Goal: Task Accomplishment & Management: Complete application form

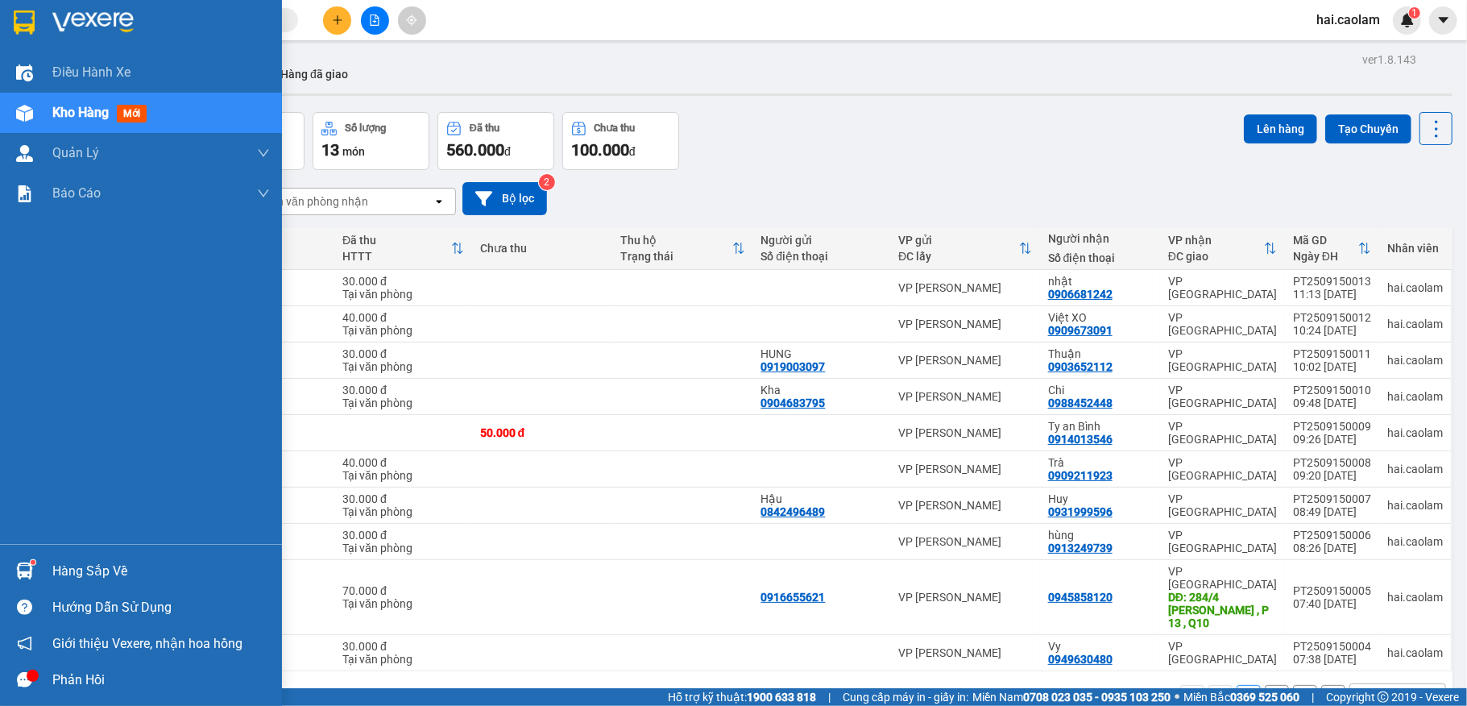
click at [26, 561] on div at bounding box center [24, 571] width 28 height 28
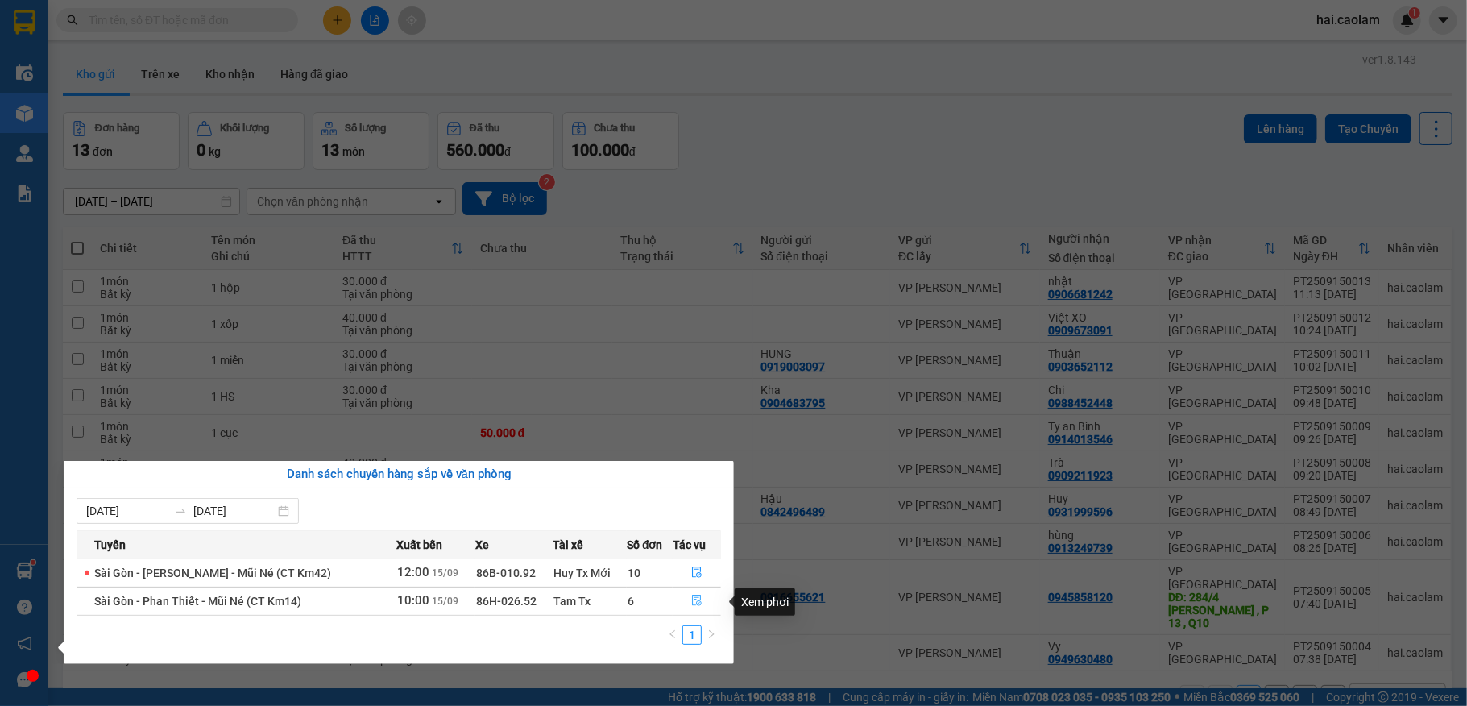
click at [694, 603] on icon "file-done" at bounding box center [697, 600] width 10 height 11
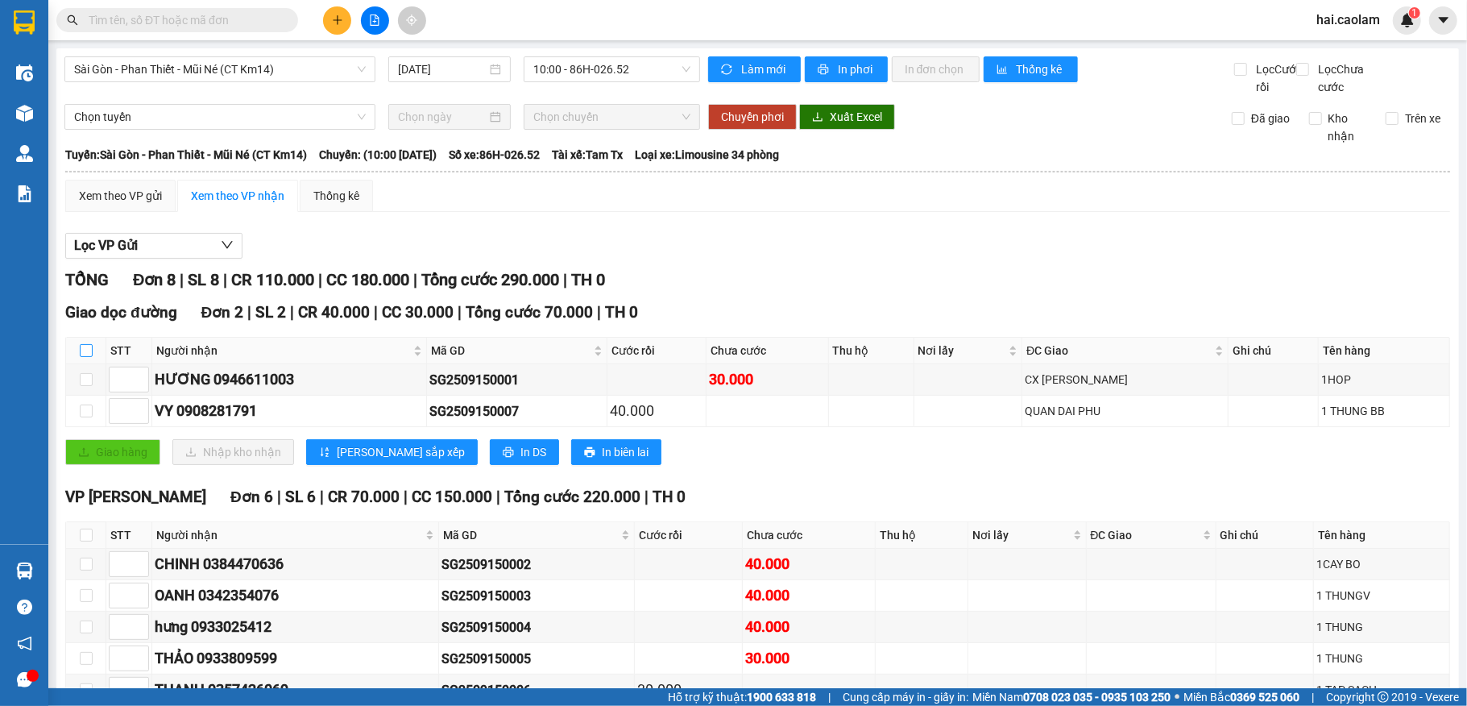
click at [87, 357] on input "checkbox" at bounding box center [86, 350] width 13 height 13
checkbox input "true"
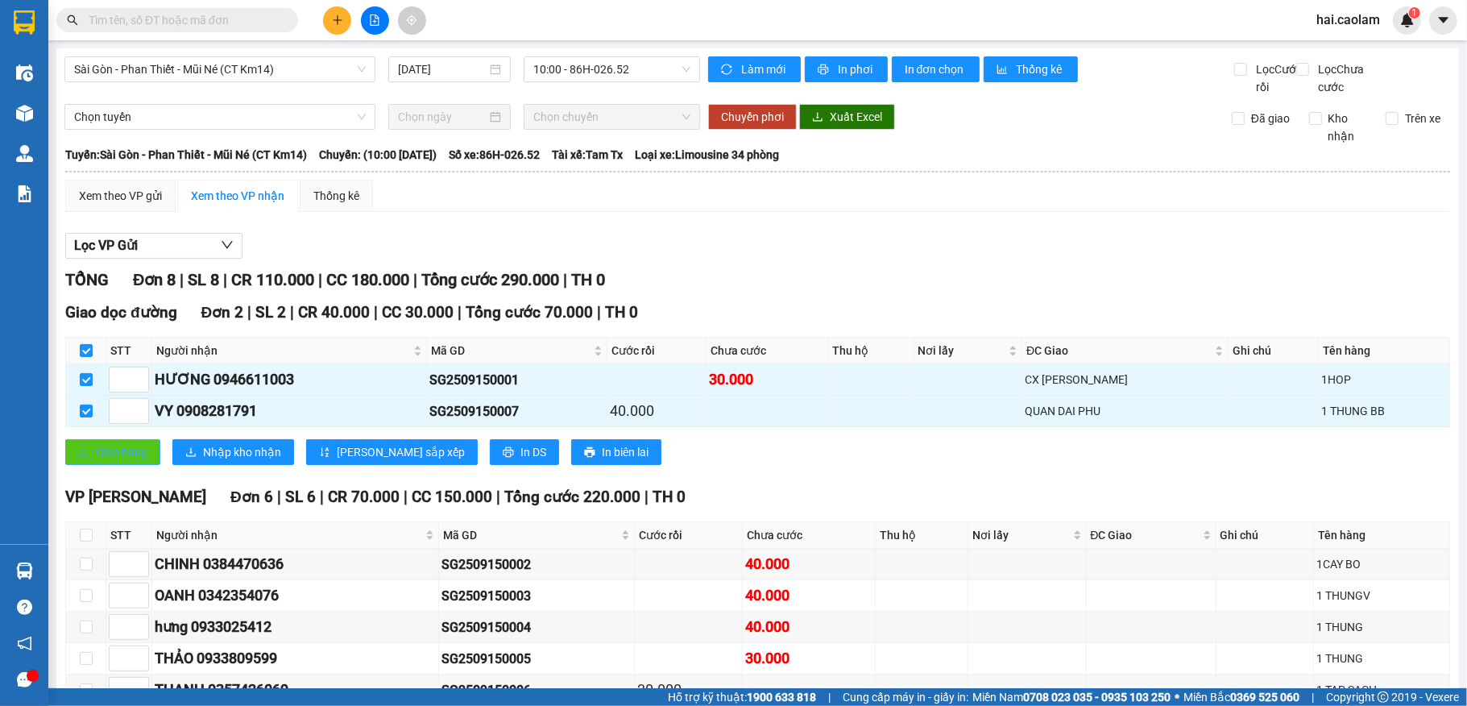
click at [105, 461] on span "Giao hàng" at bounding box center [122, 452] width 52 height 18
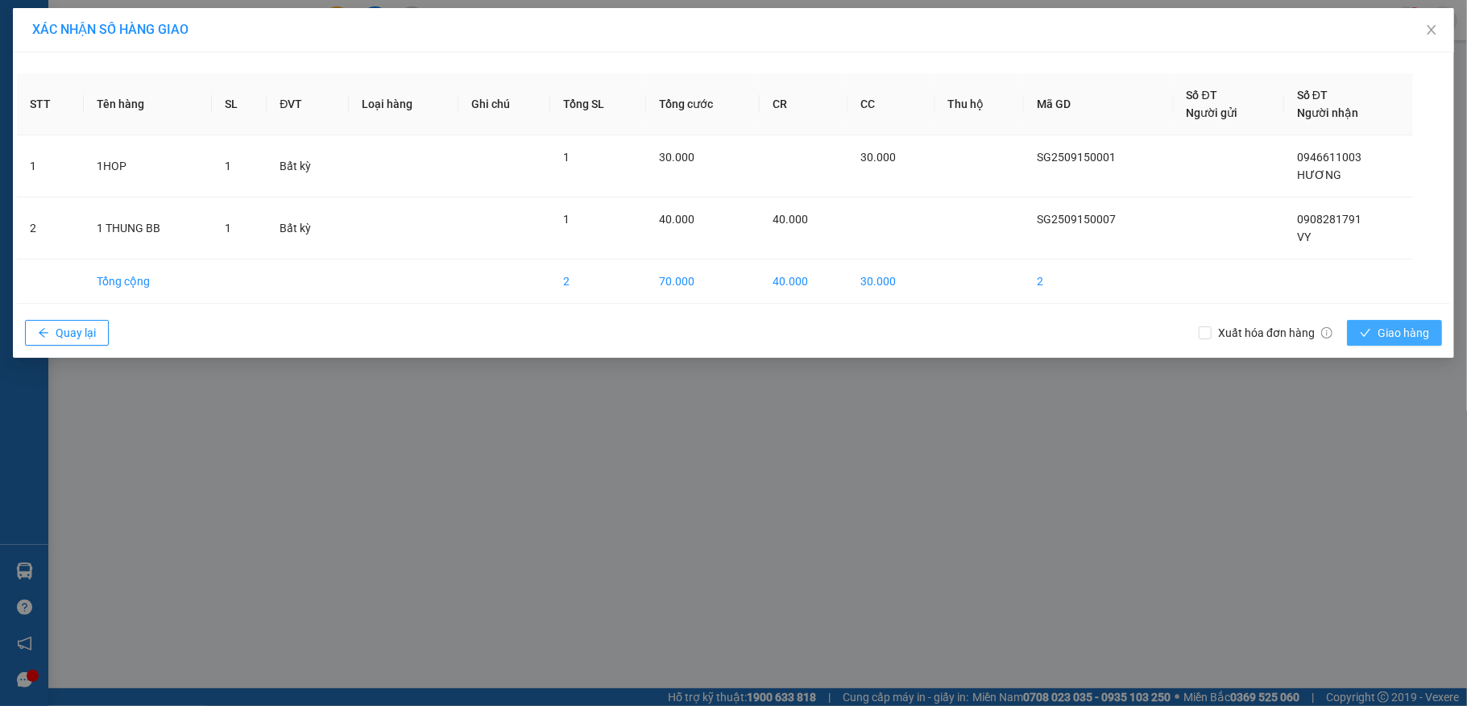
click at [1394, 336] on span "Giao hàng" at bounding box center [1404, 333] width 52 height 18
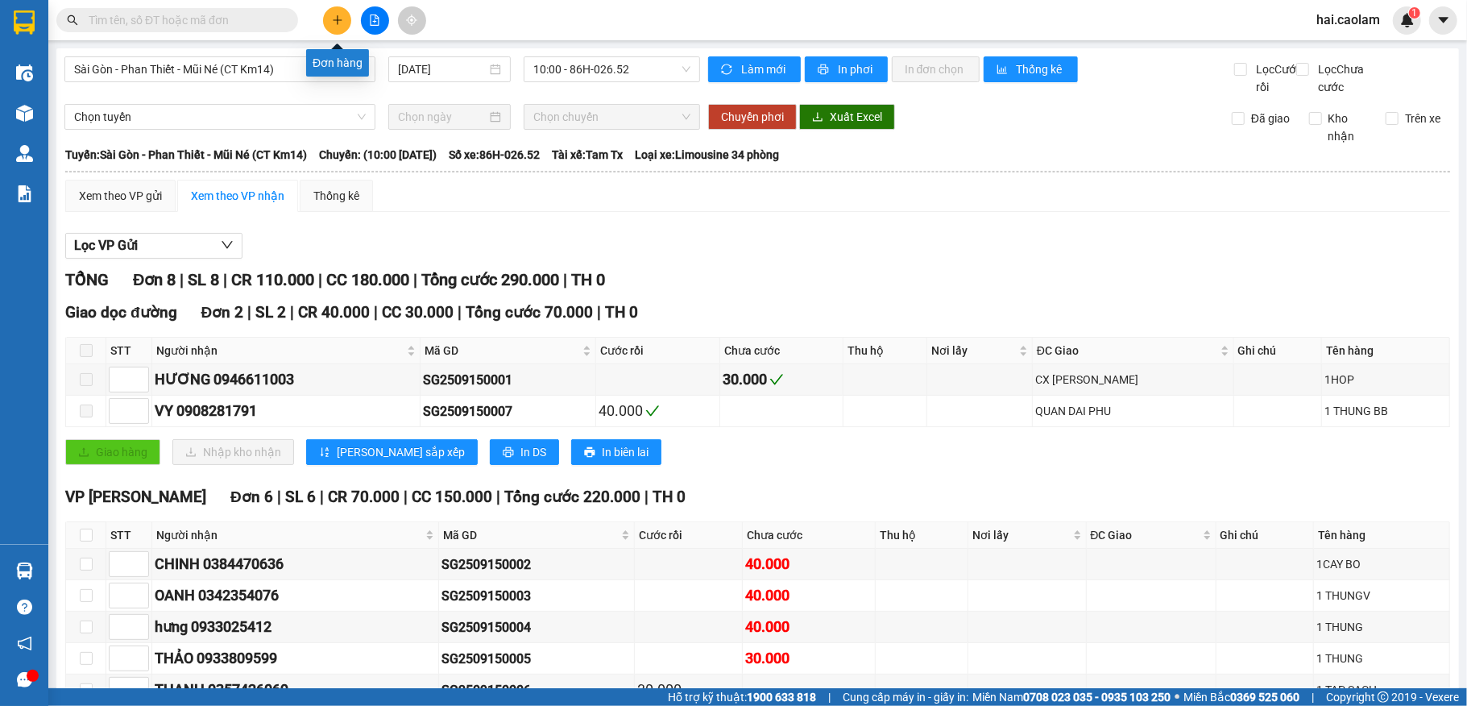
click at [333, 20] on icon "plus" at bounding box center [337, 20] width 11 height 11
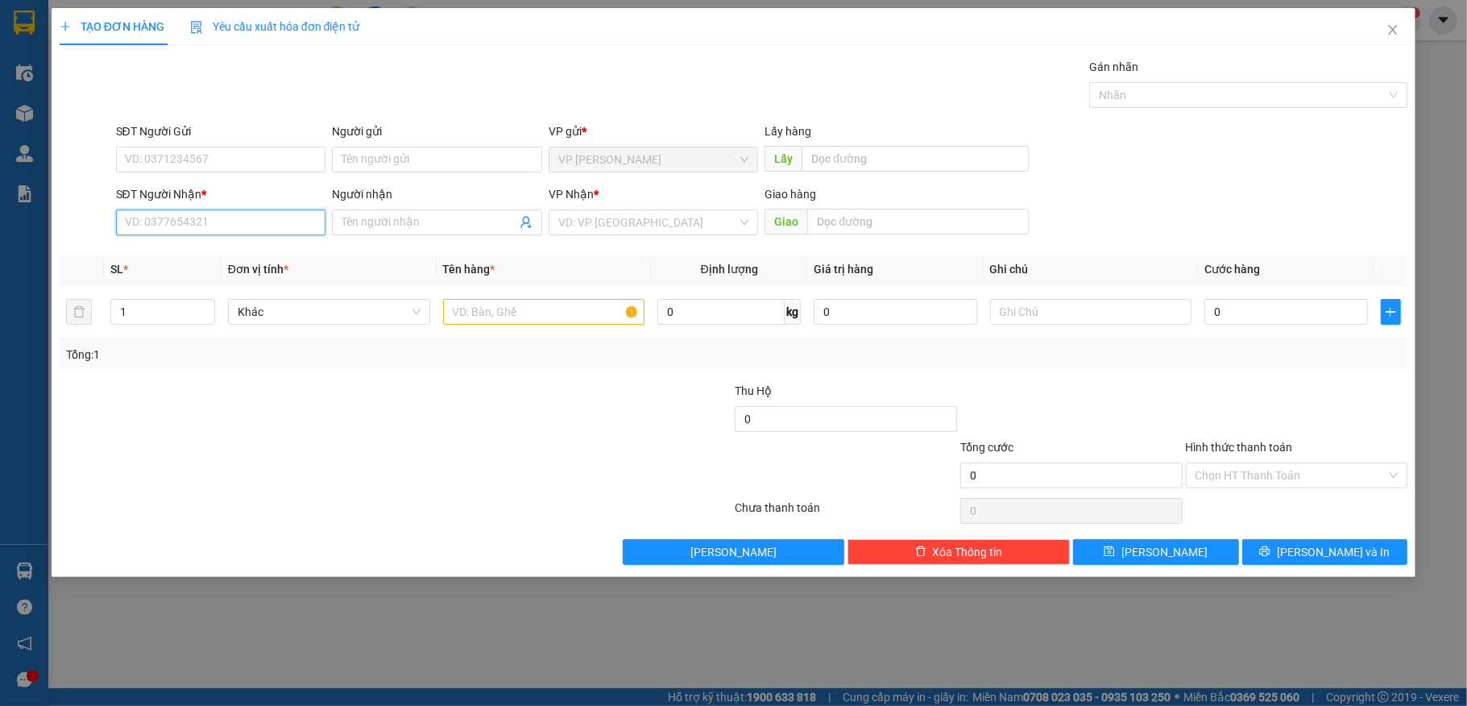
drag, startPoint x: 264, startPoint y: 223, endPoint x: 1046, endPoint y: 1, distance: 812.4
click at [269, 214] on input "SĐT Người Nhận *" at bounding box center [221, 222] width 210 height 26
type input "0973964361"
click at [290, 160] on input "SĐT Người Gửi" at bounding box center [221, 160] width 210 height 26
type input "0"
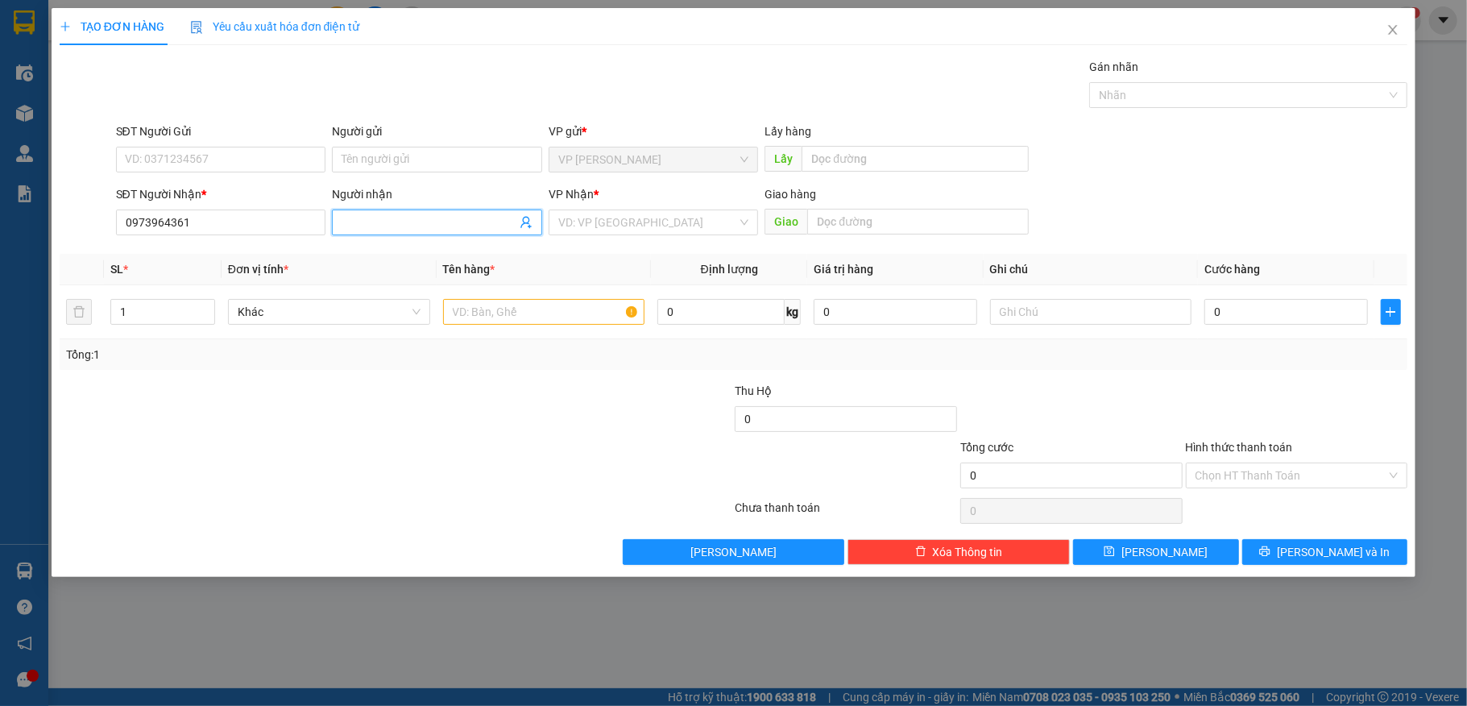
click at [459, 230] on input "Người nhận" at bounding box center [429, 222] width 175 height 18
type input "1 hộp"
drag, startPoint x: 372, startPoint y: 230, endPoint x: 317, endPoint y: 224, distance: 55.1
click at [317, 224] on div "SĐT Người Nhận * 0973964361 Người nhận 1 hộp VP Nhận * VD: VP [GEOGRAPHIC_DATA]…" at bounding box center [762, 213] width 1299 height 56
click at [540, 324] on input "text" at bounding box center [544, 312] width 202 height 26
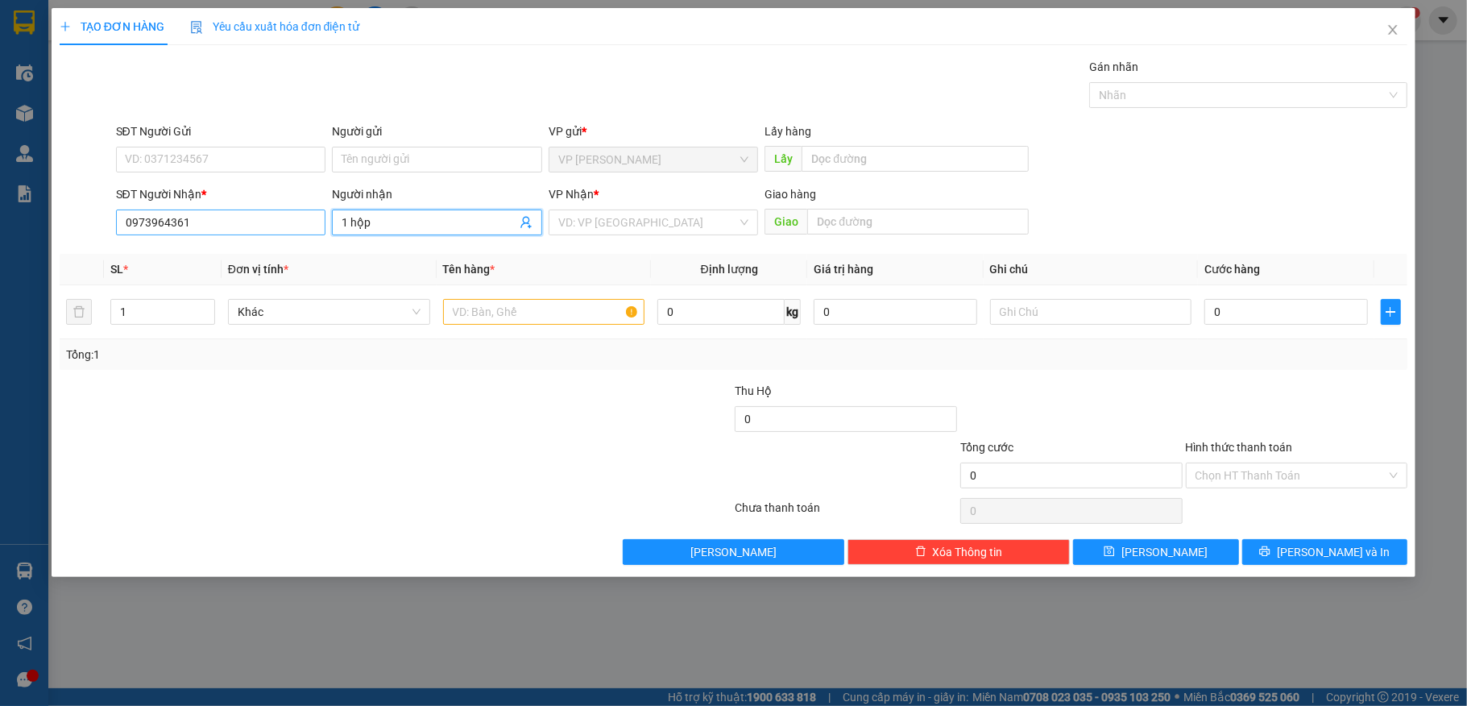
drag, startPoint x: 375, startPoint y: 221, endPoint x: 300, endPoint y: 221, distance: 74.9
click at [300, 221] on div "SĐT Người Nhận * 0973964361 Người nhận 1 hộp 1 hộp VP Nhận * VD: VP [GEOGRAPHIC…" at bounding box center [762, 213] width 1299 height 56
click at [487, 313] on input "text" at bounding box center [544, 312] width 202 height 26
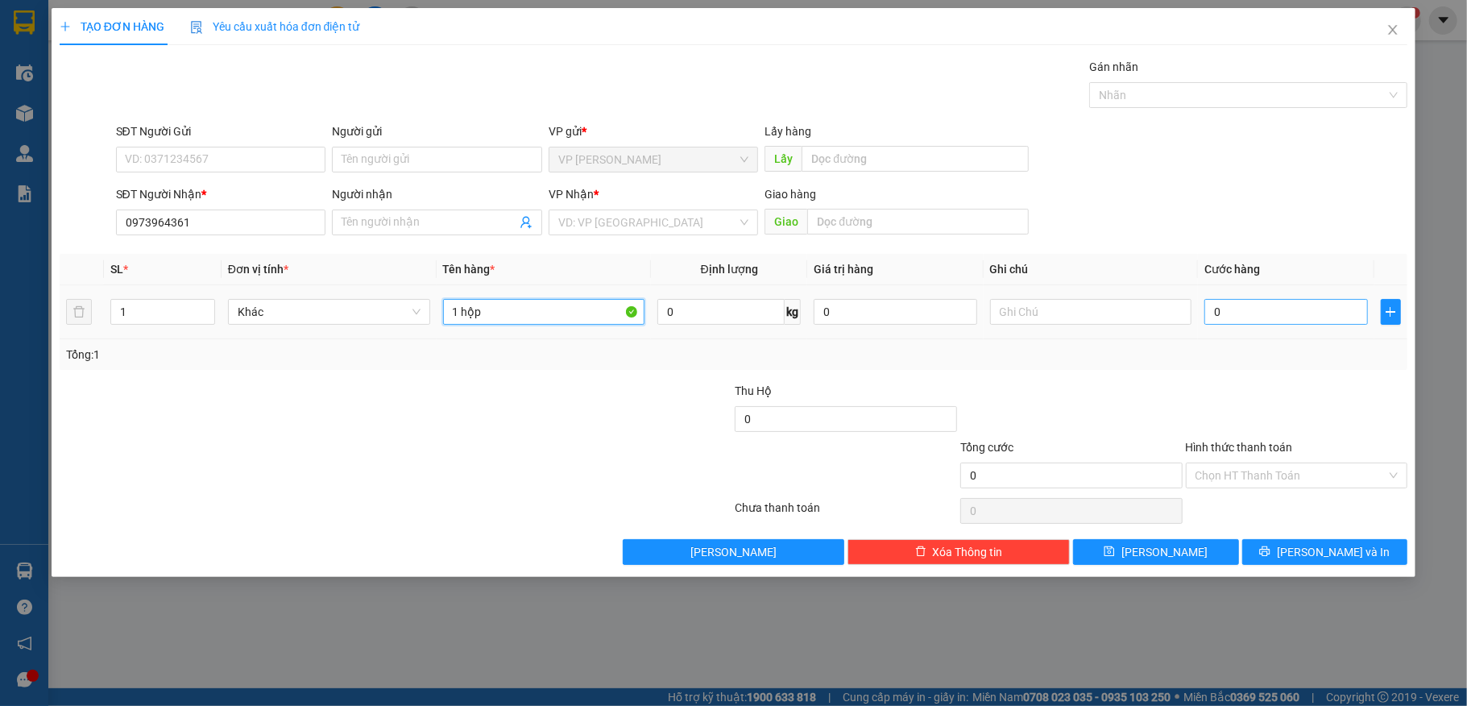
type input "1 hộp"
drag, startPoint x: 1262, startPoint y: 324, endPoint x: 1241, endPoint y: 336, distance: 24.2
click at [1263, 323] on input "0" at bounding box center [1285, 312] width 163 height 26
type input "3"
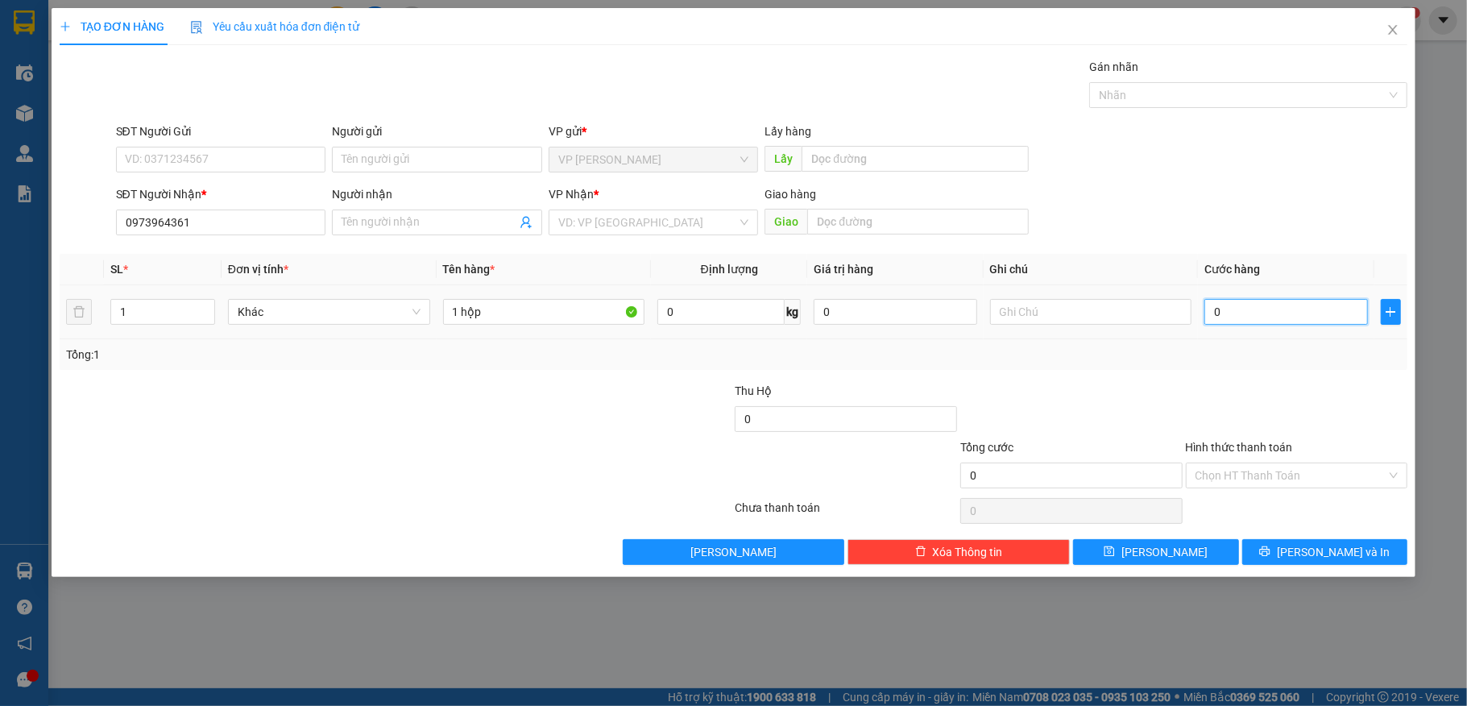
type input "3"
type input "30"
click at [1335, 466] on input "Hình thức thanh toán" at bounding box center [1291, 475] width 192 height 24
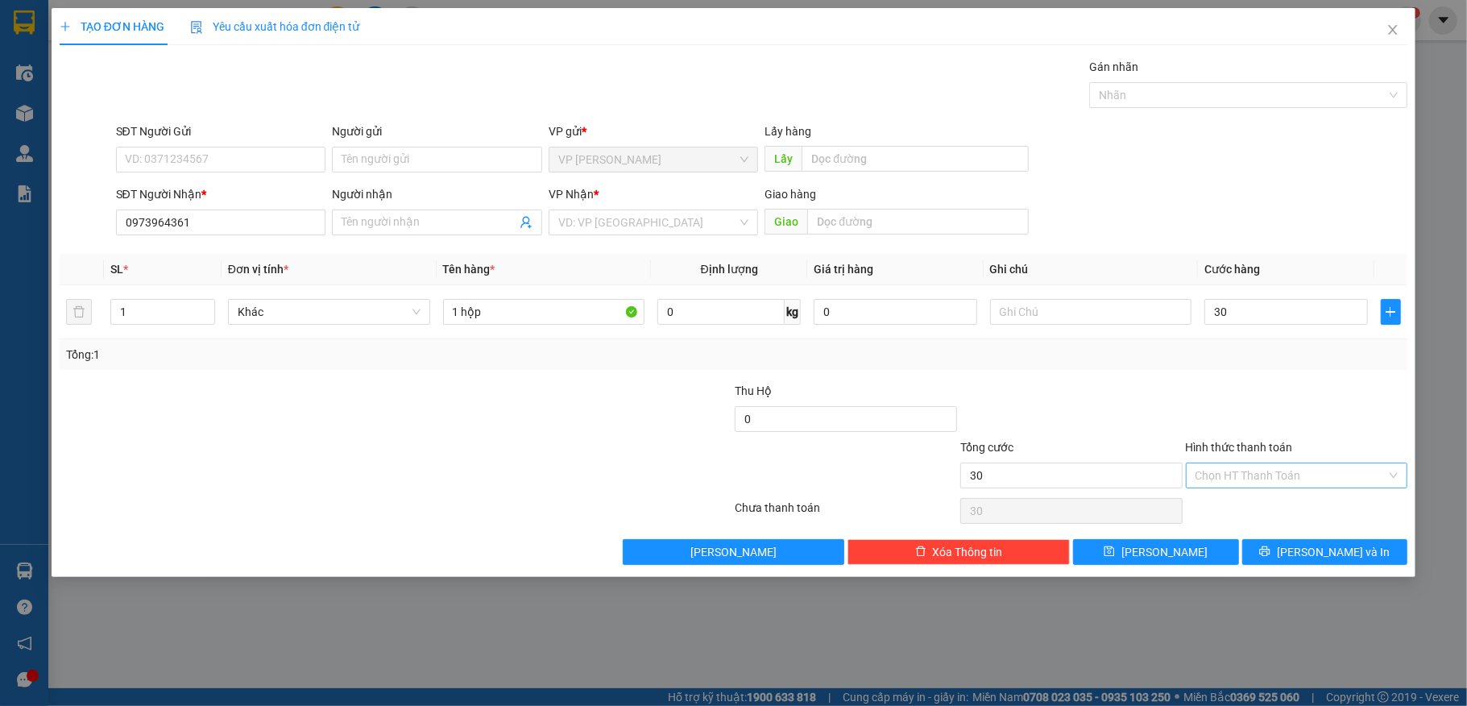
type input "30.000"
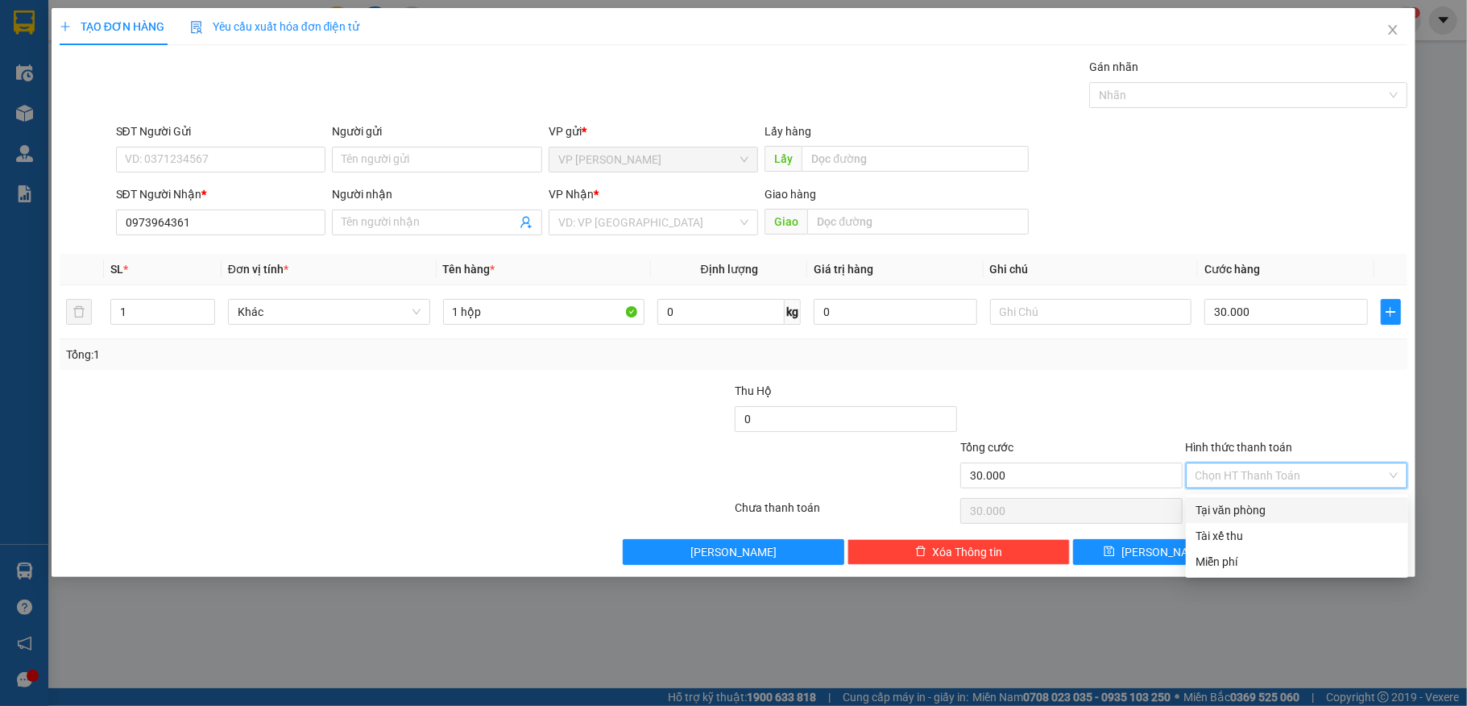
click at [1318, 506] on div "Tại văn phòng" at bounding box center [1296, 510] width 203 height 18
type input "0"
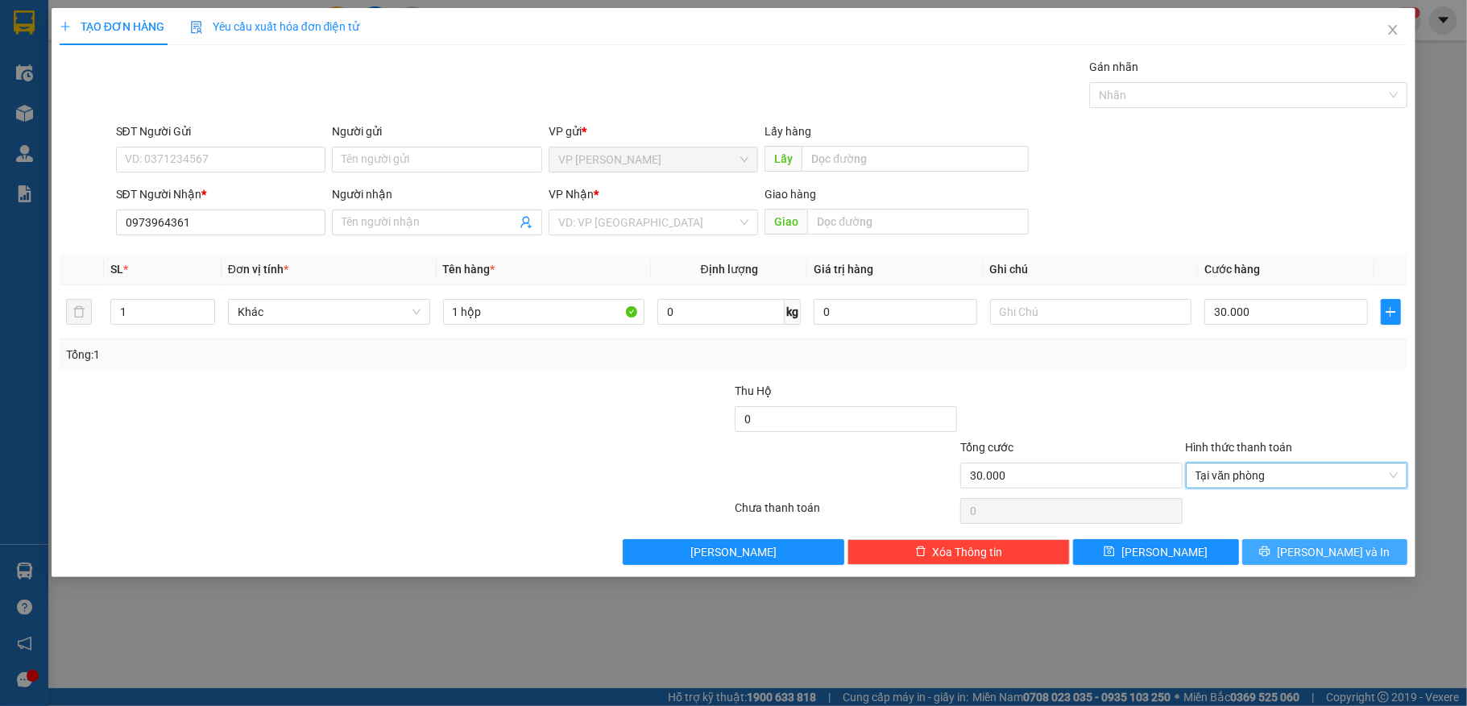
click at [1347, 555] on span "[PERSON_NAME] và In" at bounding box center [1333, 552] width 113 height 18
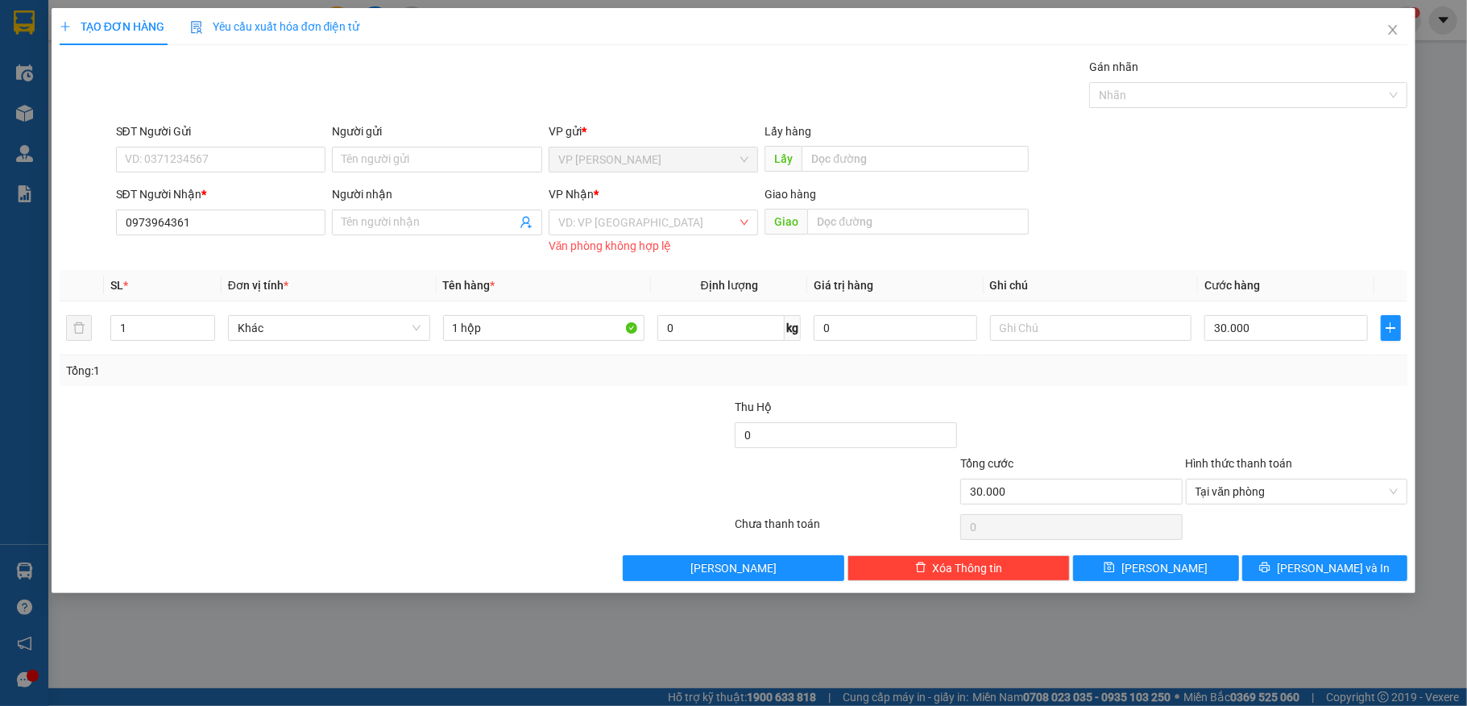
drag, startPoint x: 670, startPoint y: 219, endPoint x: 671, endPoint y: 236, distance: 16.9
click at [671, 221] on input "search" at bounding box center [648, 222] width 180 height 24
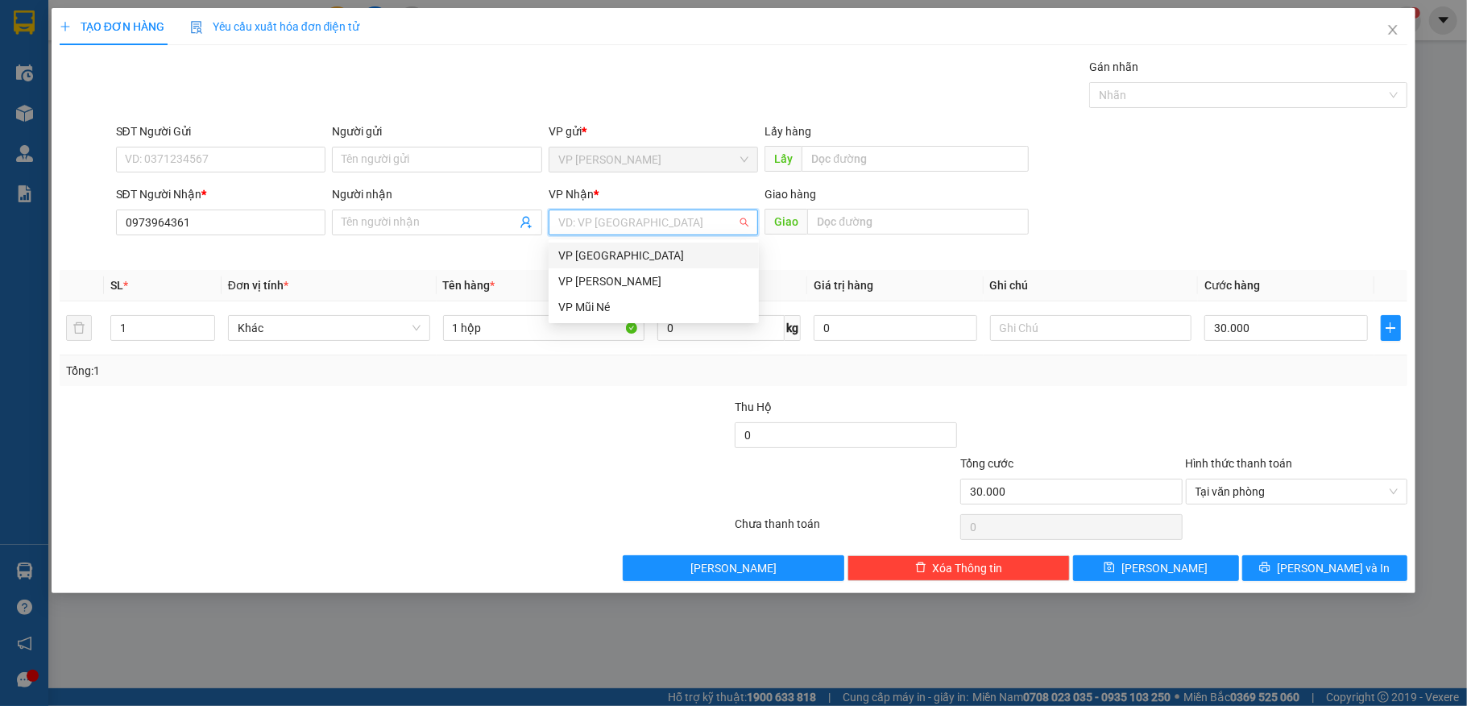
click at [677, 259] on div "VP [GEOGRAPHIC_DATA]" at bounding box center [653, 256] width 191 height 18
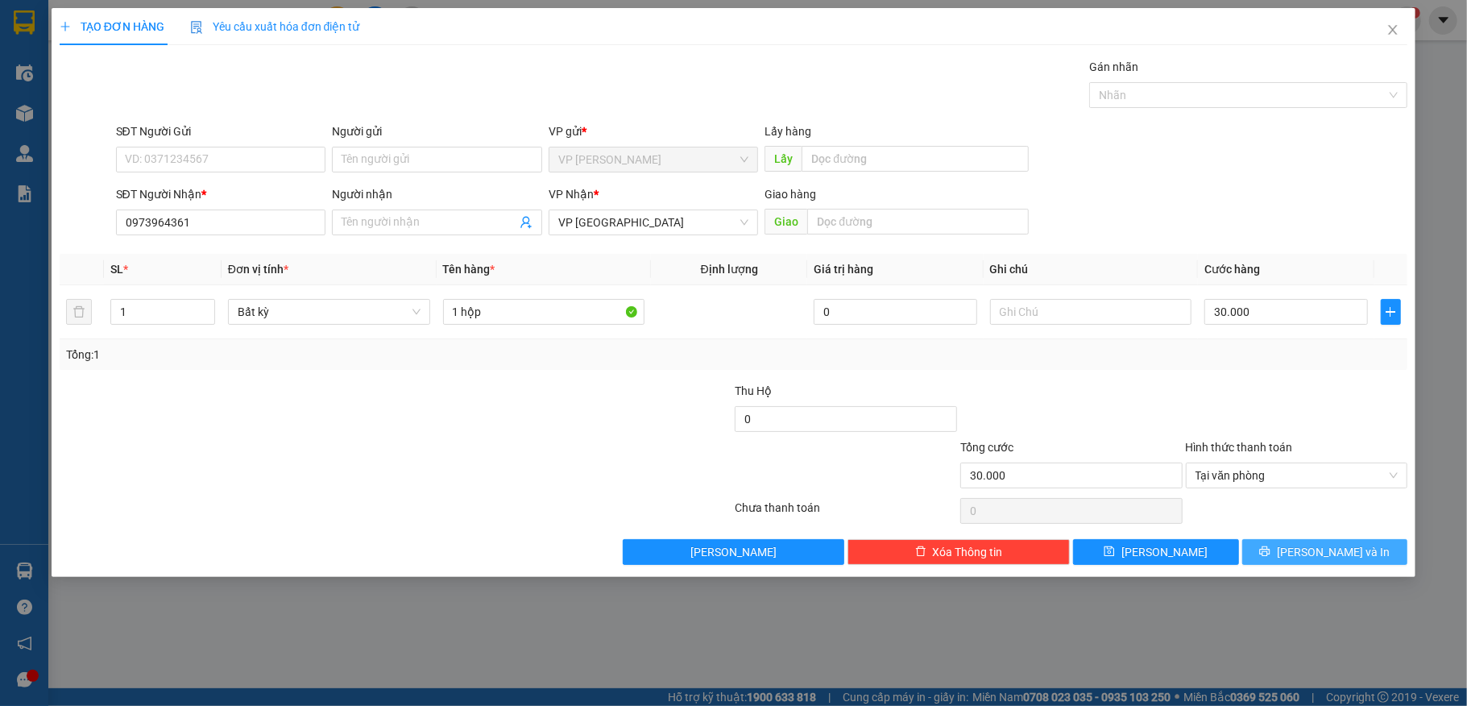
click at [1332, 551] on span "[PERSON_NAME] và In" at bounding box center [1333, 552] width 113 height 18
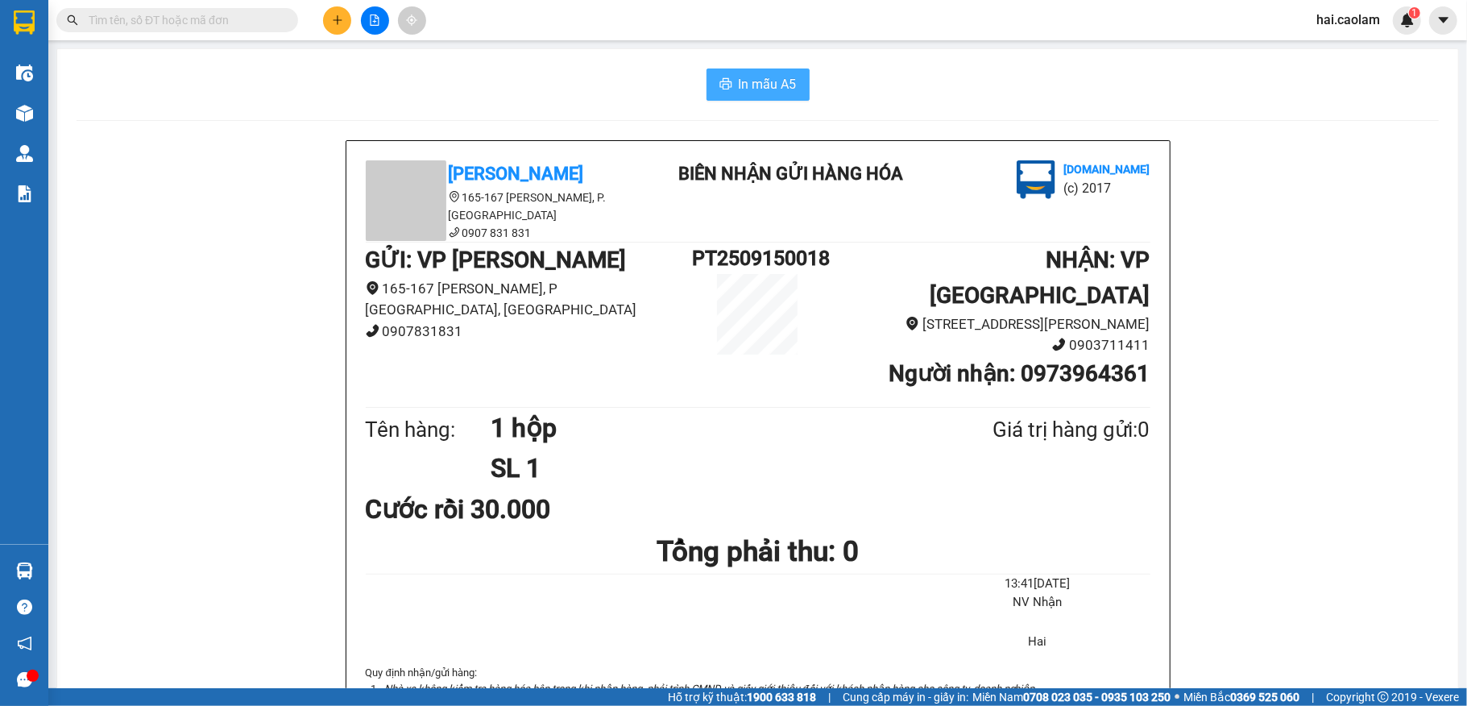
click at [746, 89] on span "In mẫu A5" at bounding box center [768, 84] width 58 height 20
